Goal: Entertainment & Leisure: Consume media (video, audio)

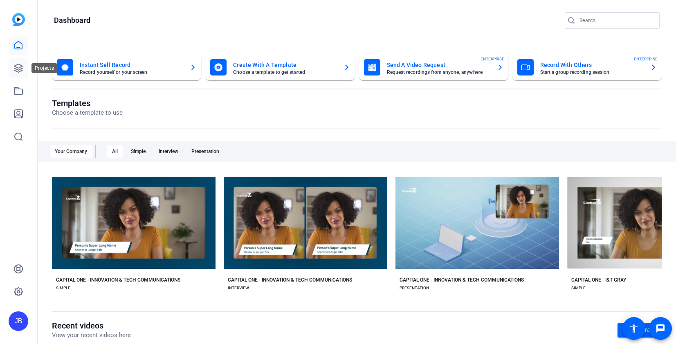
click at [18, 74] on link at bounding box center [19, 68] width 20 height 20
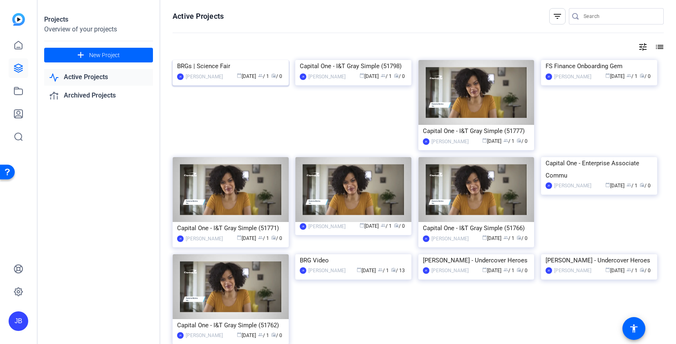
click at [223, 72] on div "BRGs | Science Fair" at bounding box center [230, 66] width 107 height 12
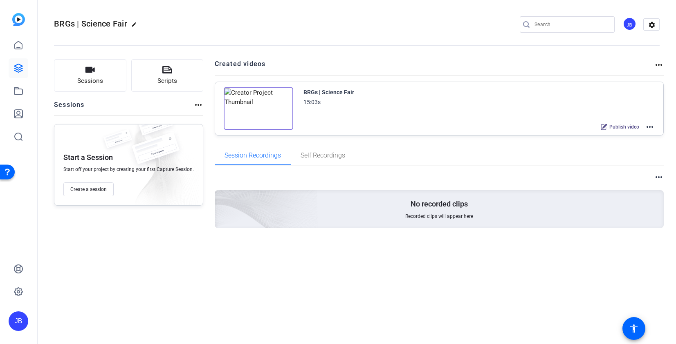
click at [651, 125] on mat-icon "more_horiz" at bounding box center [649, 127] width 10 height 10
click at [628, 133] on span "Edit in Creator" at bounding box center [619, 137] width 57 height 10
click at [23, 74] on link at bounding box center [19, 68] width 20 height 20
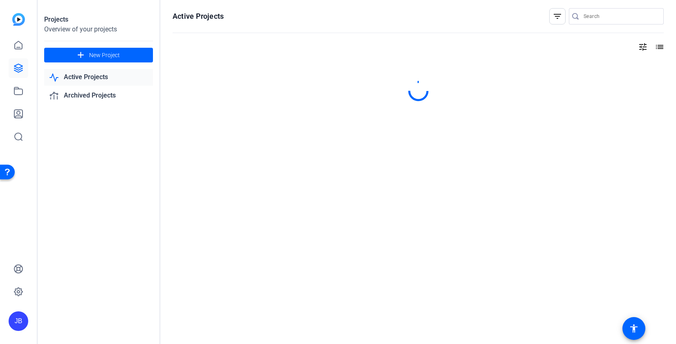
click at [103, 82] on link "Active Projects" at bounding box center [98, 77] width 109 height 17
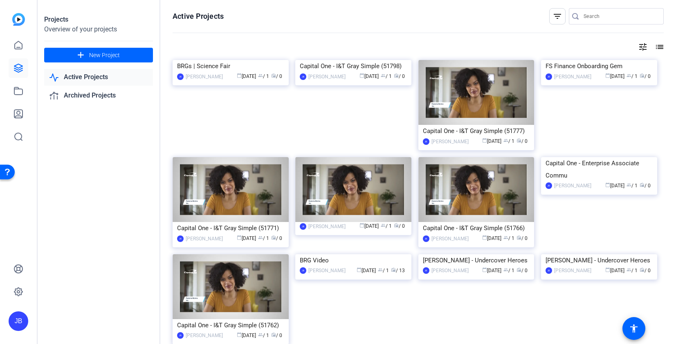
scroll to position [0, 0]
click at [358, 254] on img at bounding box center [353, 254] width 116 height 0
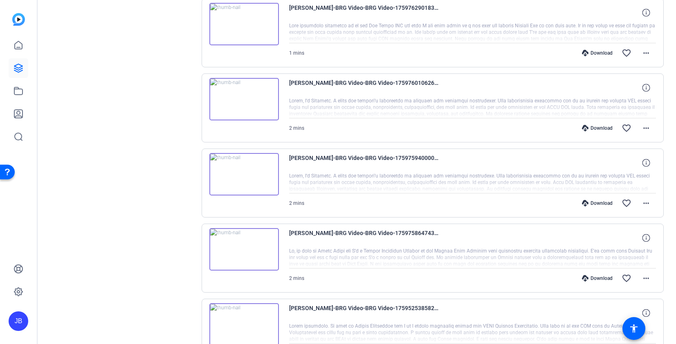
scroll to position [183, 0]
click at [195, 158] on div "Sessions Scripts Sessions more_horiz BRG Video Oct 01, 2025 @ 3:51 PM View Vide…" at bounding box center [357, 330] width 638 height 928
click at [262, 161] on img at bounding box center [243, 173] width 69 height 43
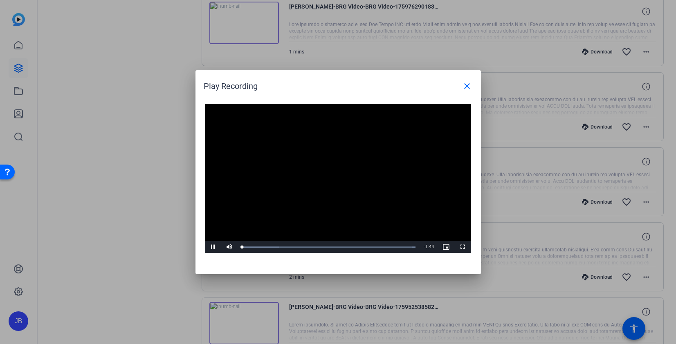
click at [335, 172] on video "Video Player" at bounding box center [338, 179] width 266 height 150
click at [367, 164] on video "Video Player" at bounding box center [338, 179] width 266 height 150
click at [462, 85] on mat-icon "close" at bounding box center [467, 86] width 10 height 10
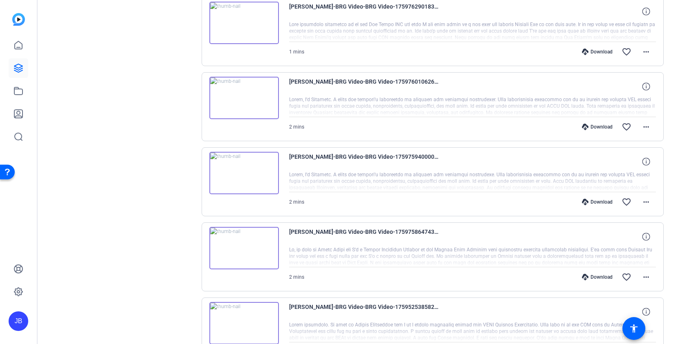
click at [247, 95] on img at bounding box center [243, 98] width 69 height 43
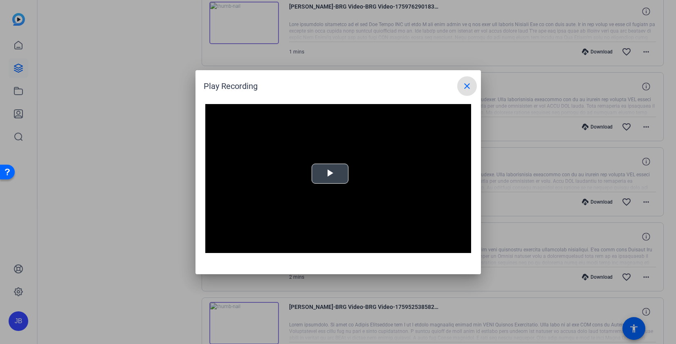
click at [338, 172] on video "Video Player" at bounding box center [338, 179] width 266 height 150
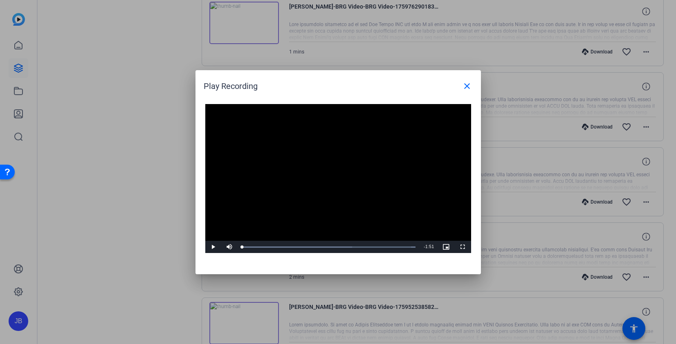
click at [399, 141] on video "Video Player" at bounding box center [338, 179] width 266 height 150
click at [400, 144] on video "Video Player" at bounding box center [338, 179] width 266 height 150
click at [459, 87] on span at bounding box center [467, 86] width 20 height 20
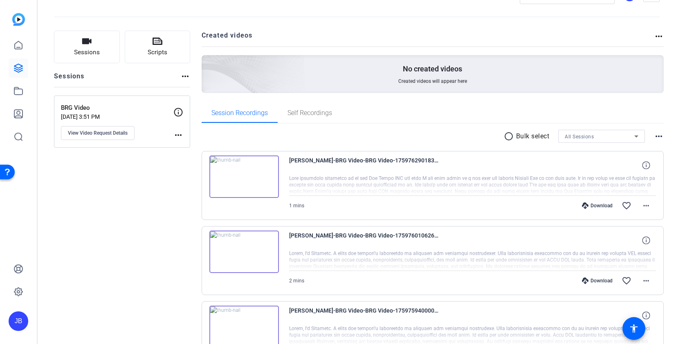
scroll to position [0, 0]
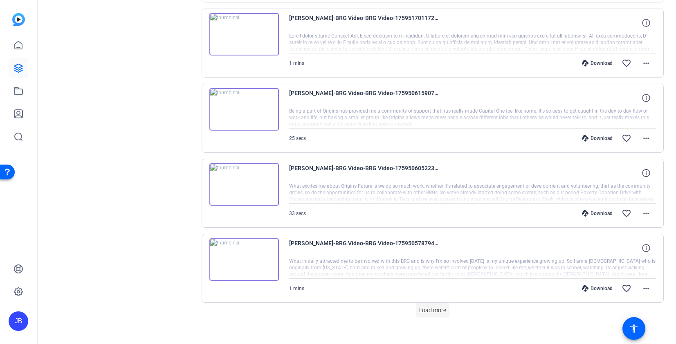
click at [430, 310] on span "Load more" at bounding box center [432, 310] width 27 height 9
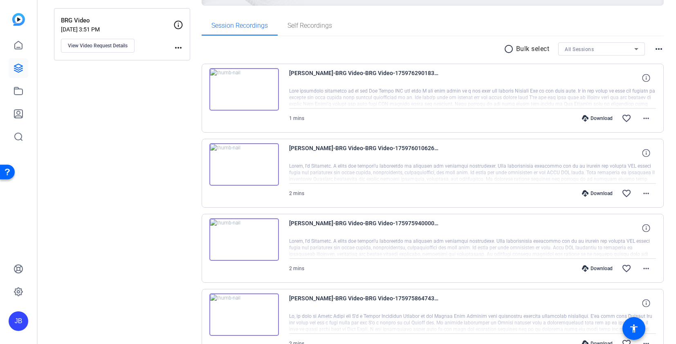
scroll to position [108, 0]
